Goal: Find specific page/section: Find specific page/section

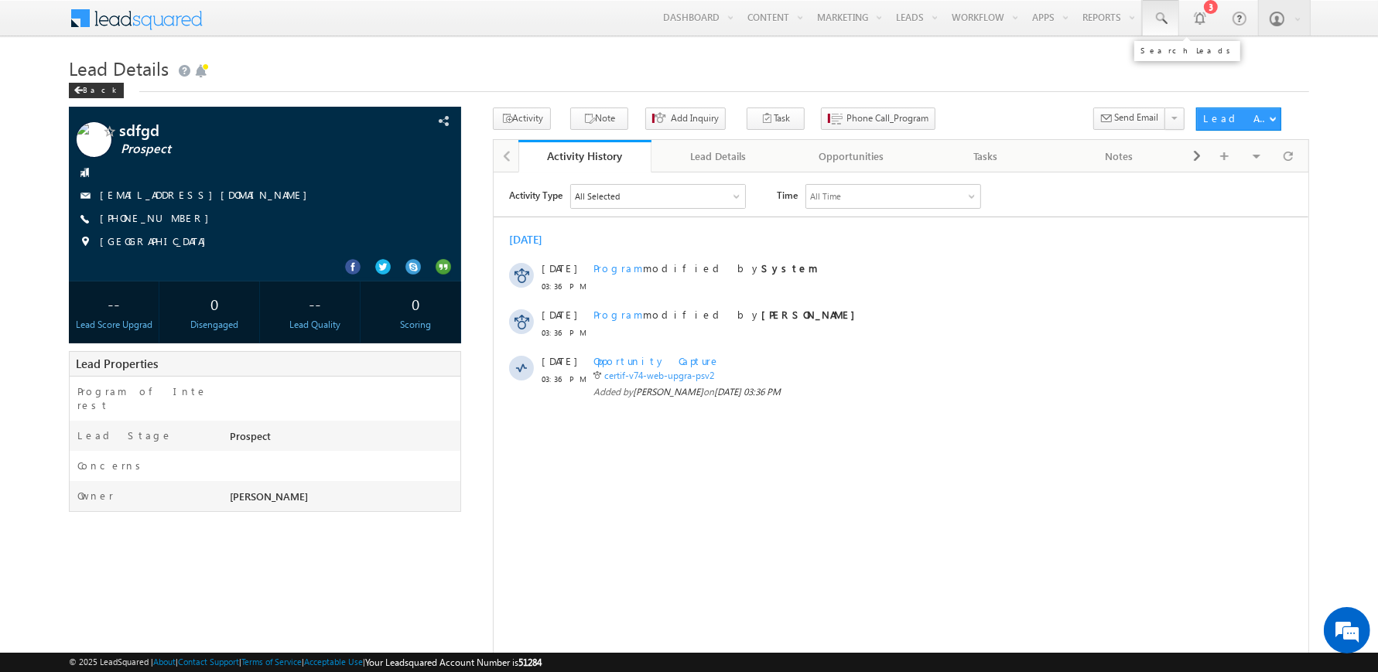
click at [1167, 26] on link at bounding box center [1160, 18] width 37 height 36
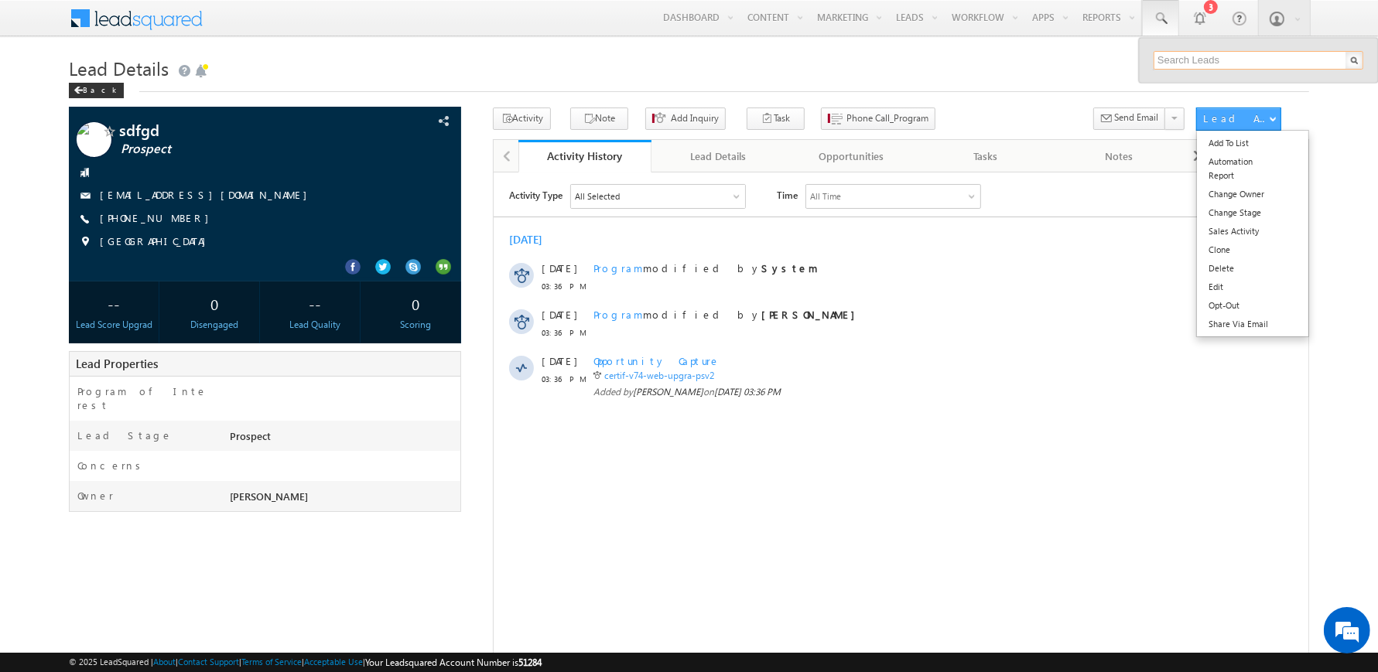
paste input "[EMAIL_ADDRESS][DOMAIN_NAME]"
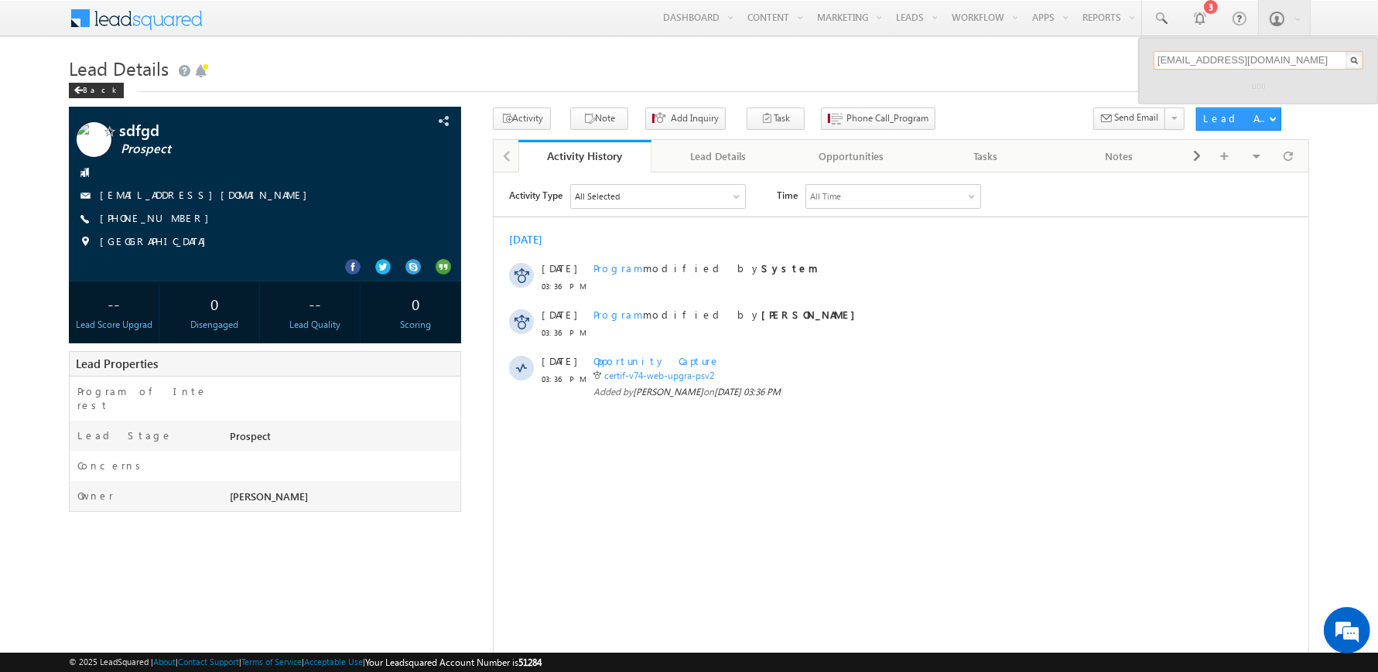
type input "[EMAIL_ADDRESS][DOMAIN_NAME]"
click at [1265, 97] on div "[PHONE_NUMBER]" at bounding box center [1264, 100] width 207 height 19
click at [1195, 77] on div "sgdsdfglsdgj" at bounding box center [1264, 82] width 207 height 17
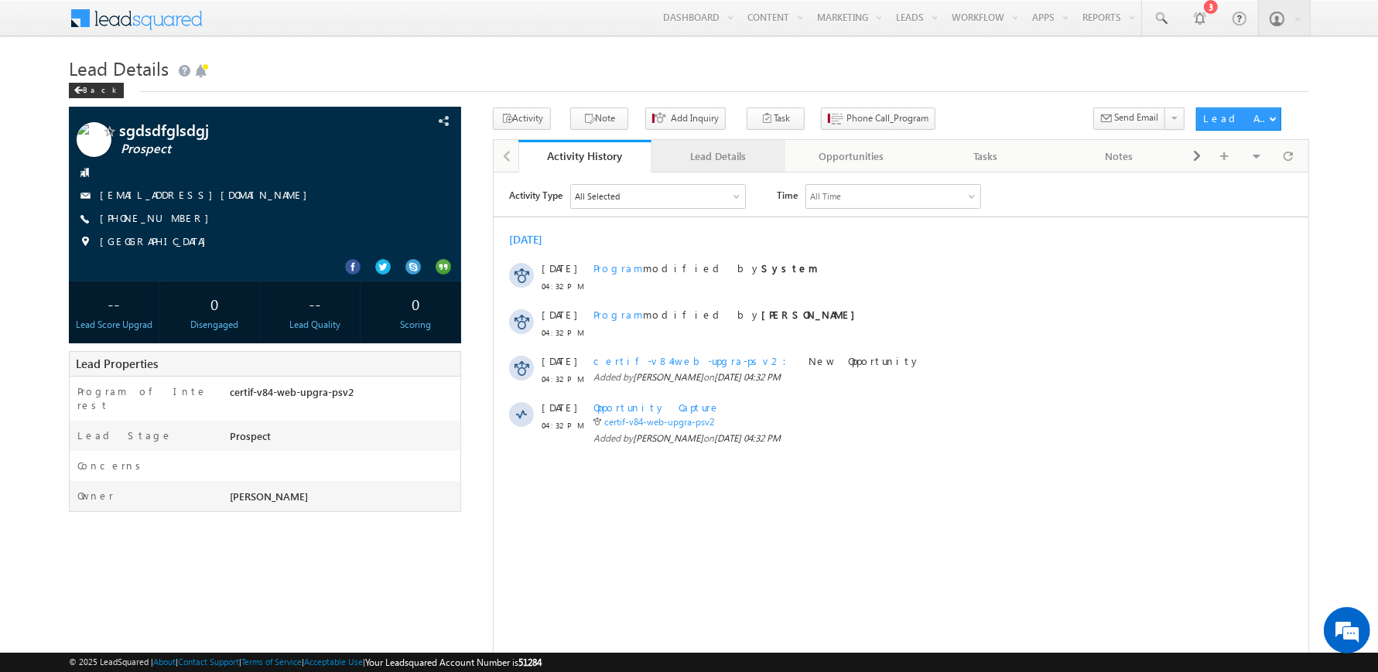
click at [717, 162] on div "Lead Details" at bounding box center [718, 156] width 108 height 19
